Goal: Task Accomplishment & Management: Complete application form

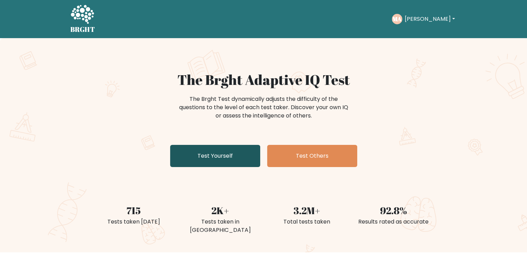
click at [256, 161] on link "Test Yourself" at bounding box center [215, 156] width 90 height 22
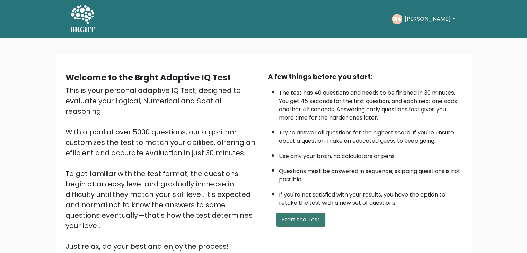
click at [302, 214] on button "Start the Test" at bounding box center [300, 220] width 49 height 14
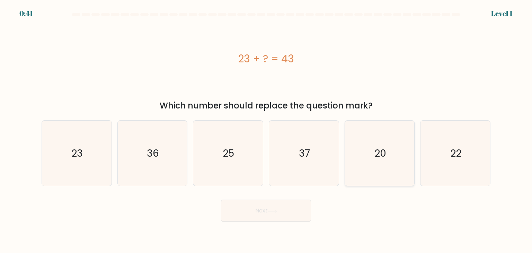
click at [364, 144] on icon "20" at bounding box center [379, 152] width 65 height 65
click at [266, 130] on input "e. 20" at bounding box center [266, 127] width 0 height 3
radio input "true"
click at [292, 214] on button "Next" at bounding box center [266, 210] width 90 height 22
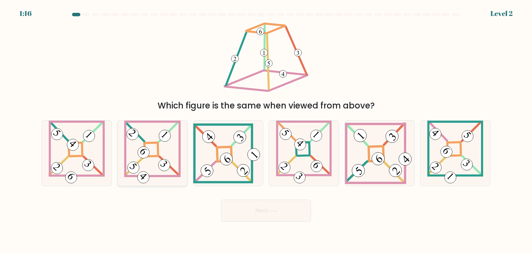
click at [162, 135] on 862 at bounding box center [164, 135] width 17 height 17
click at [266, 130] on input "b." at bounding box center [266, 127] width 0 height 3
radio input "true"
click at [270, 207] on button "Next" at bounding box center [266, 210] width 90 height 22
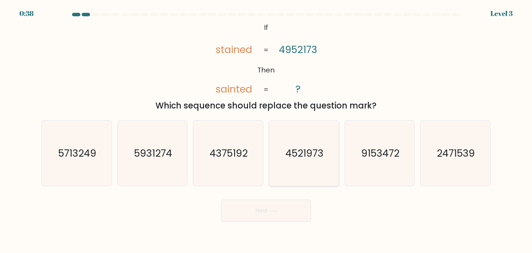
click at [325, 136] on icon "4521973" at bounding box center [303, 152] width 65 height 65
click at [266, 130] on input "d. 4521973" at bounding box center [266, 127] width 0 height 3
radio input "true"
click at [269, 218] on button "Next" at bounding box center [266, 210] width 90 height 22
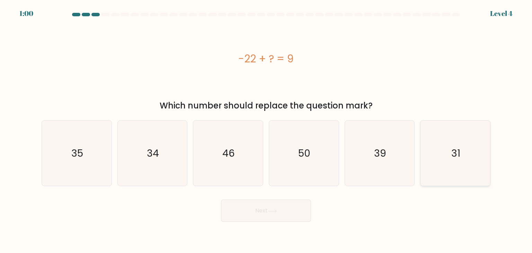
click at [469, 164] on icon "31" at bounding box center [454, 152] width 65 height 65
click at [266, 130] on input "f. 31" at bounding box center [266, 127] width 0 height 3
radio input "true"
click at [230, 220] on button "Next" at bounding box center [266, 210] width 90 height 22
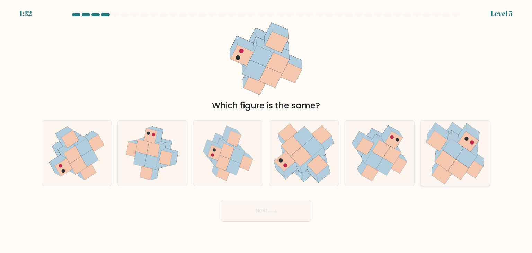
click at [451, 132] on icon at bounding box center [458, 138] width 14 height 17
click at [266, 130] on input "f." at bounding box center [266, 127] width 0 height 3
radio input "true"
click at [267, 209] on button "Next" at bounding box center [266, 210] width 90 height 22
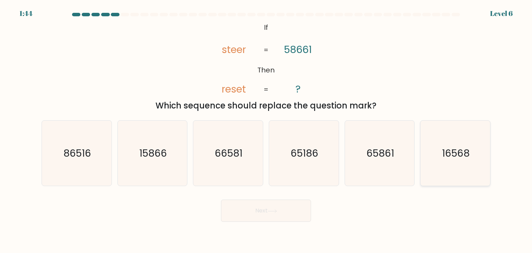
click at [458, 169] on icon "16568" at bounding box center [454, 152] width 65 height 65
click at [266, 130] on input "f. 16568" at bounding box center [266, 127] width 0 height 3
radio input "true"
click at [301, 209] on button "Next" at bounding box center [266, 210] width 90 height 22
